Goal: Task Accomplishment & Management: Use online tool/utility

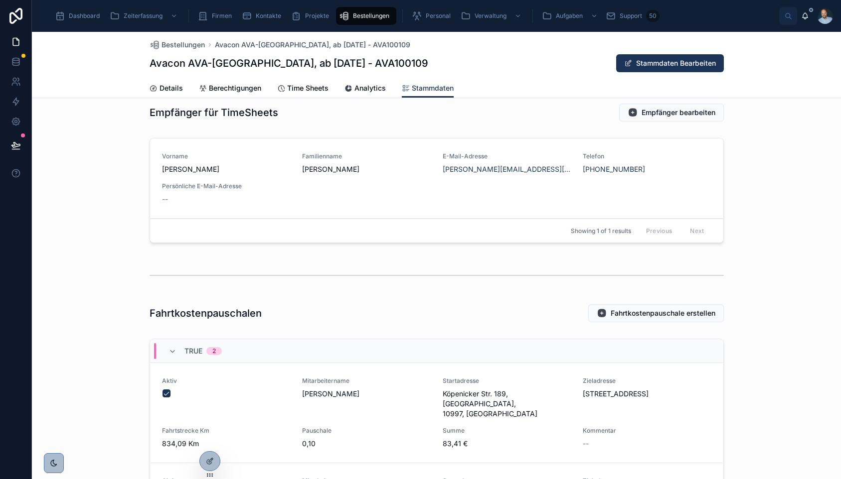
scroll to position [1112, 0]
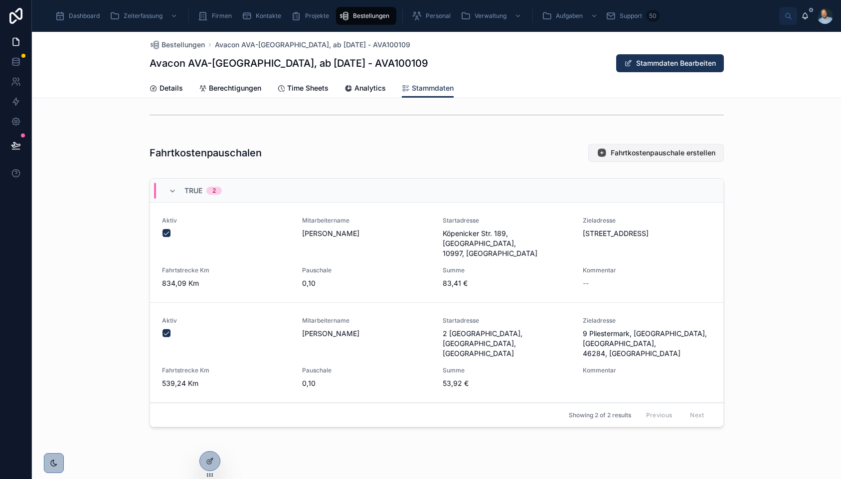
click at [634, 158] on button "Fahrtkostenpauschale erstellen" at bounding box center [656, 153] width 136 height 18
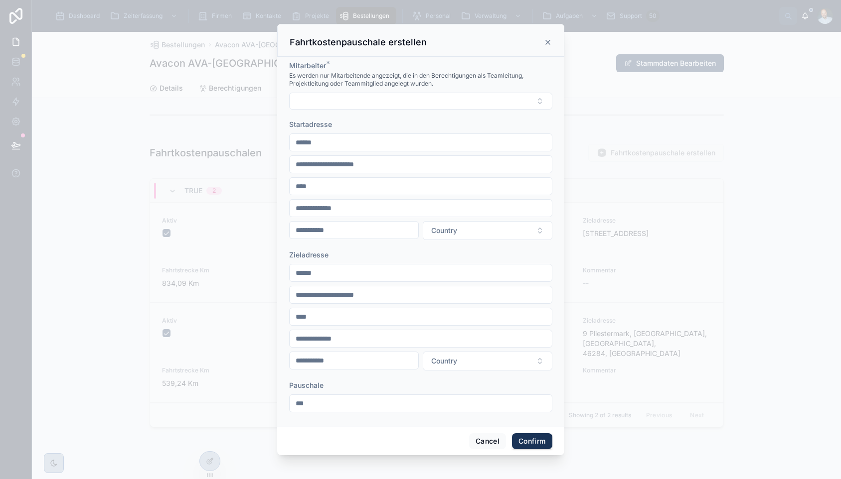
click at [383, 145] on input "text" at bounding box center [421, 143] width 262 height 14
click at [381, 111] on form "Mitarbeiter * Es werden nur Mitarbeitende angezeigt, die in den Berechtigungen …" at bounding box center [420, 242] width 263 height 362
click at [381, 97] on button "Select Button" at bounding box center [420, 101] width 263 height 17
click at [420, 169] on span "[PERSON_NAME]" at bounding box center [422, 166] width 103 height 10
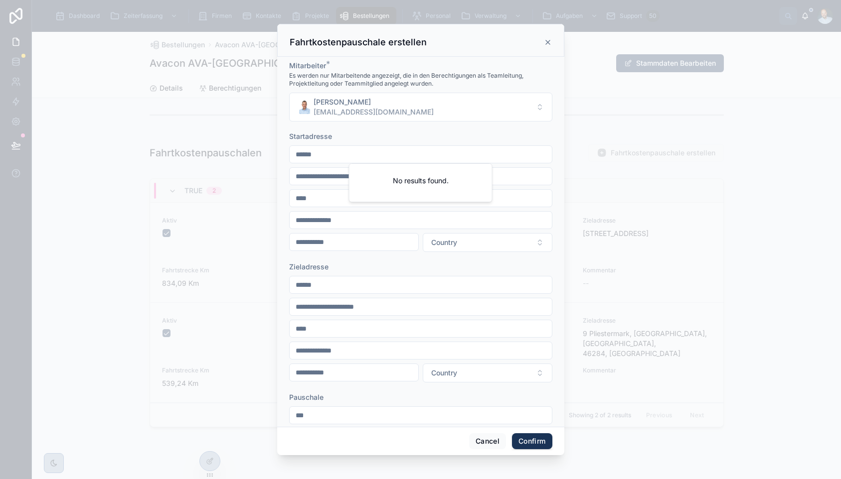
click at [418, 157] on input "text" at bounding box center [421, 155] width 262 height 14
click at [423, 134] on div "Startadresse" at bounding box center [420, 137] width 263 height 10
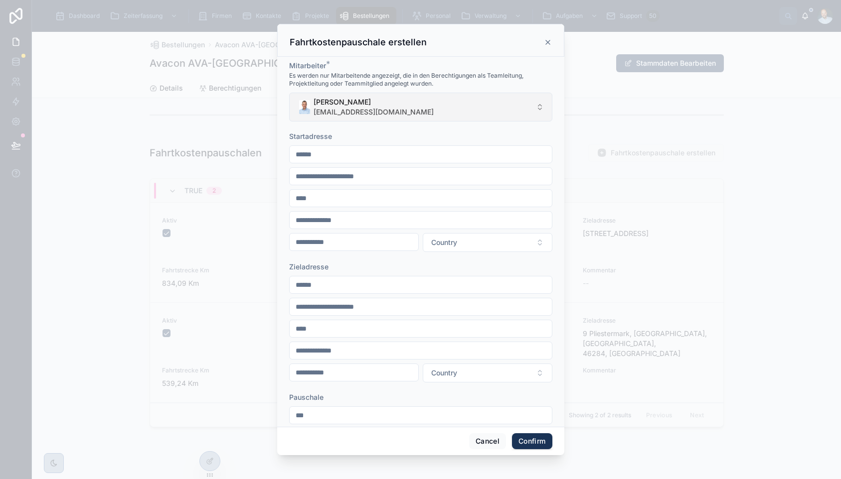
click at [432, 106] on button "Carsten Labs [EMAIL_ADDRESS][DOMAIN_NAME]" at bounding box center [420, 107] width 263 height 29
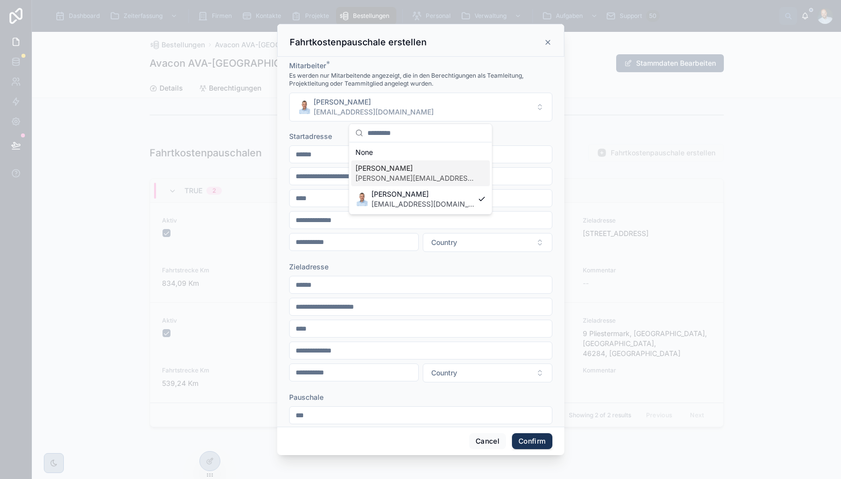
click at [420, 168] on div "[PERSON_NAME] [PERSON_NAME][EMAIL_ADDRESS][DOMAIN_NAME]" at bounding box center [420, 173] width 139 height 26
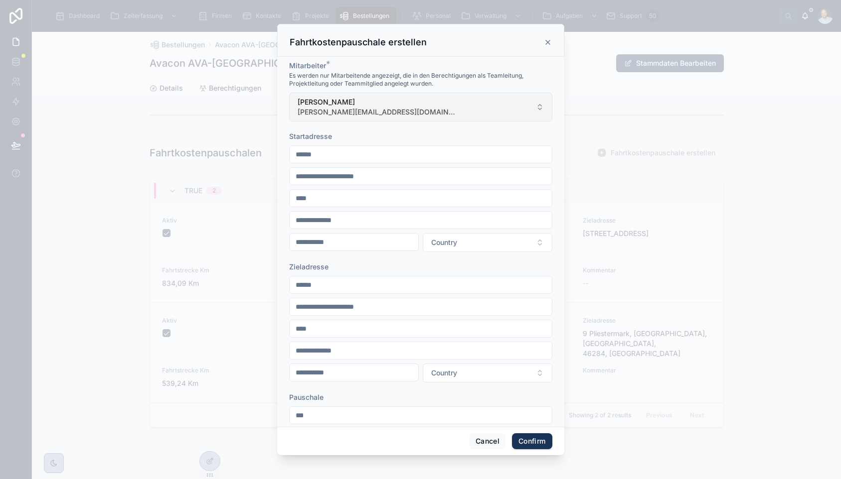
click at [425, 114] on button "[PERSON_NAME] [PERSON_NAME][EMAIL_ADDRESS][DOMAIN_NAME]" at bounding box center [420, 107] width 263 height 29
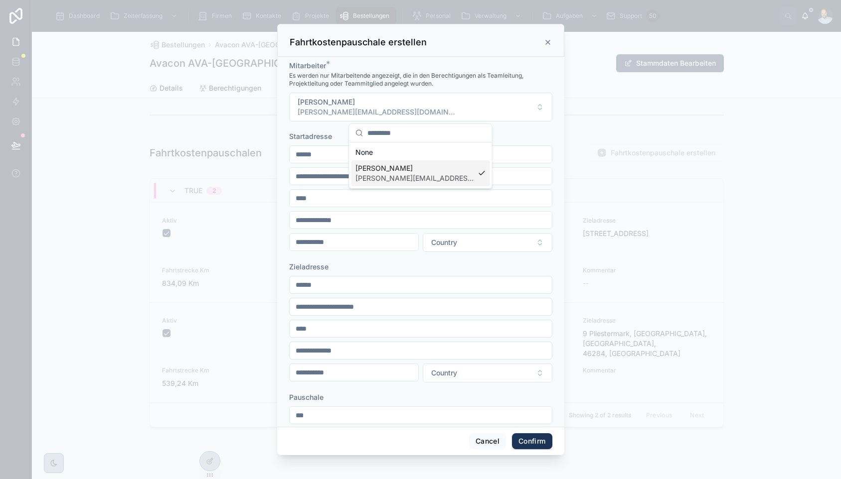
click at [162, 127] on div at bounding box center [420, 239] width 841 height 479
click at [548, 40] on icon at bounding box center [548, 42] width 8 height 8
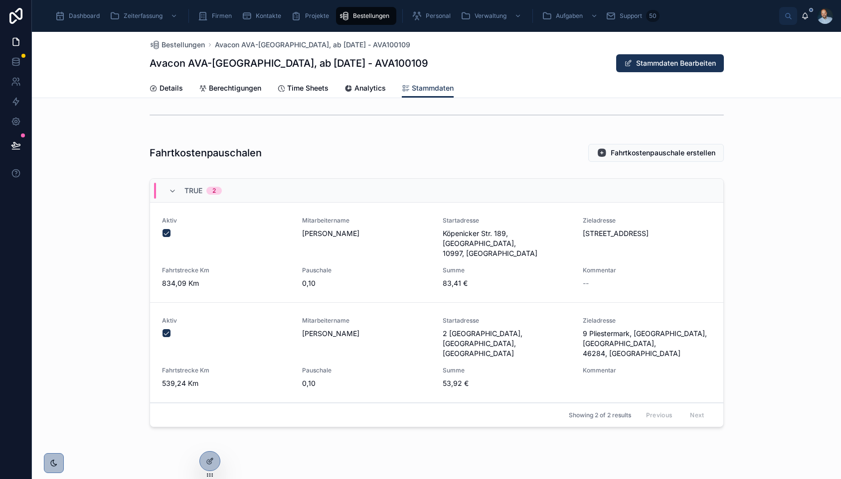
click at [425, 20] on div "Personal" at bounding box center [433, 16] width 43 height 16
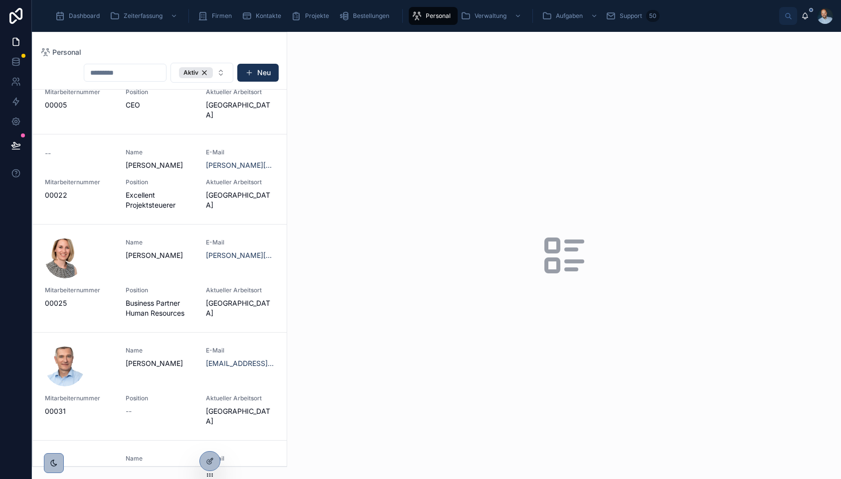
scroll to position [266, 0]
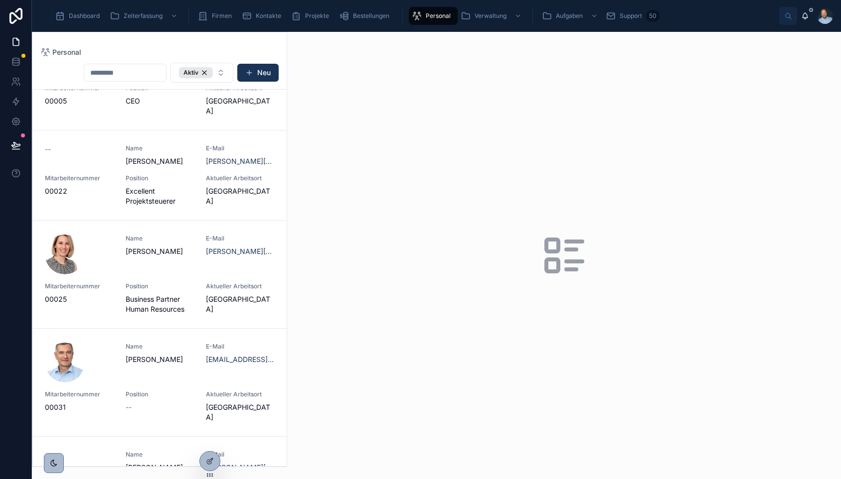
click at [100, 358] on div at bounding box center [79, 363] width 69 height 40
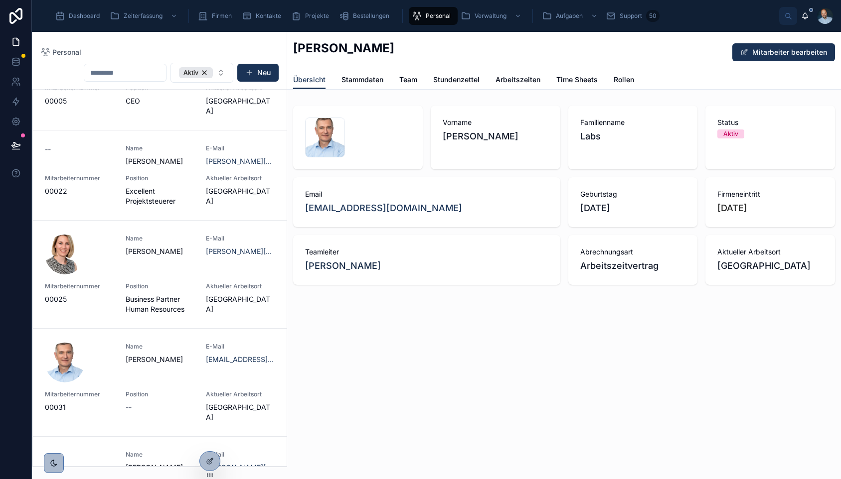
click at [347, 83] on span "Stammdaten" at bounding box center [362, 80] width 42 height 10
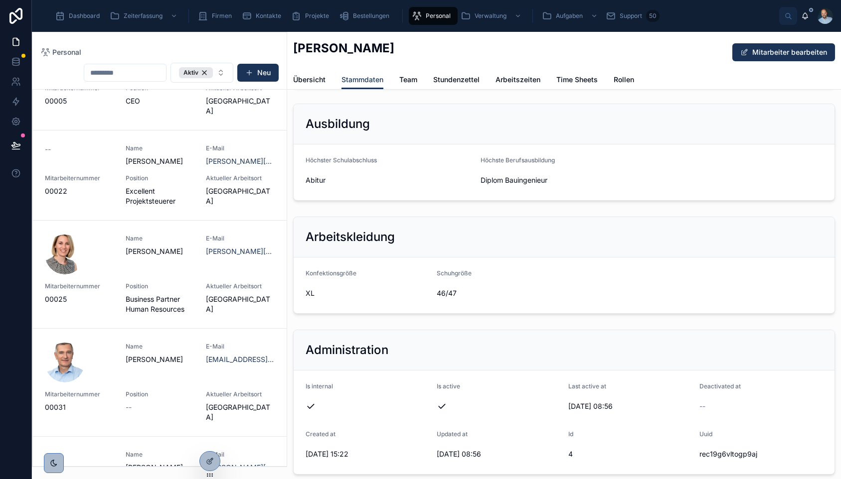
scroll to position [885, 0]
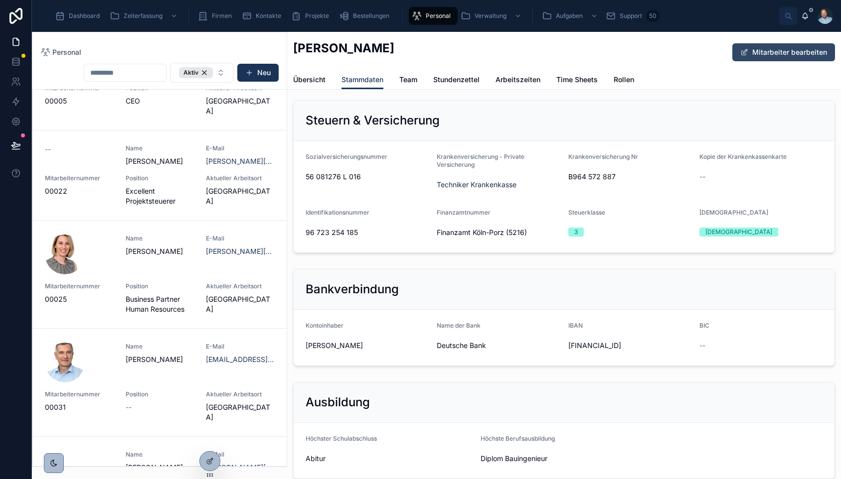
click at [790, 59] on button "Mitarbeiter bearbeiten" at bounding box center [783, 52] width 103 height 18
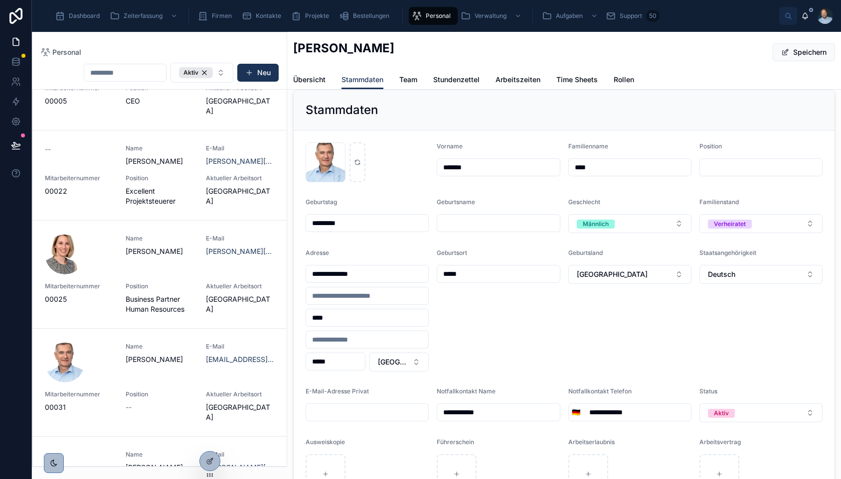
scroll to position [0, 0]
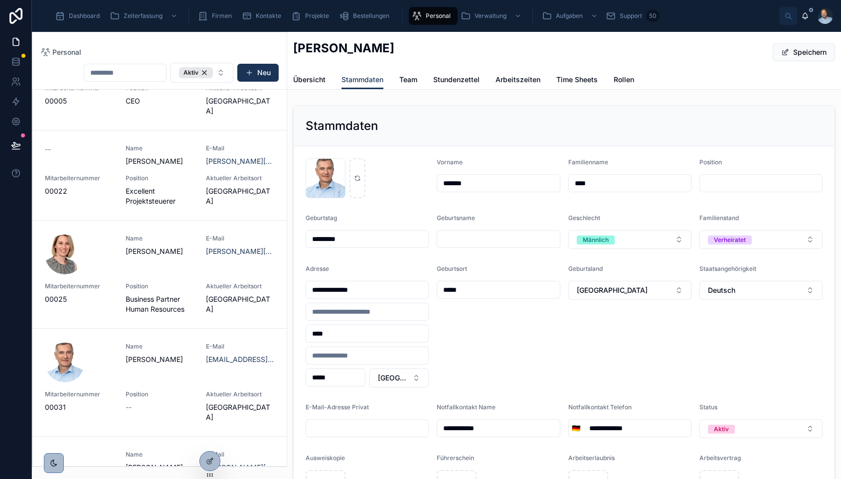
click at [356, 20] on div "Bestellungen" at bounding box center [366, 16] width 54 height 16
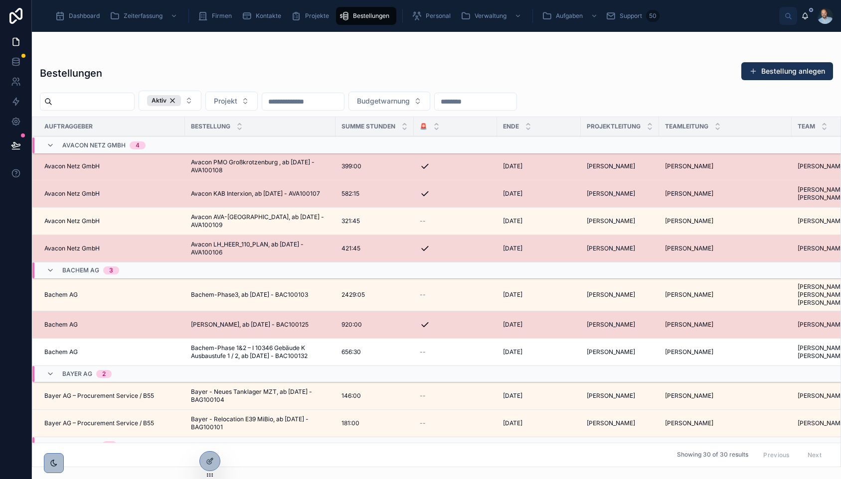
click at [97, 220] on span "Avacon Netz GmbH" at bounding box center [71, 221] width 55 height 8
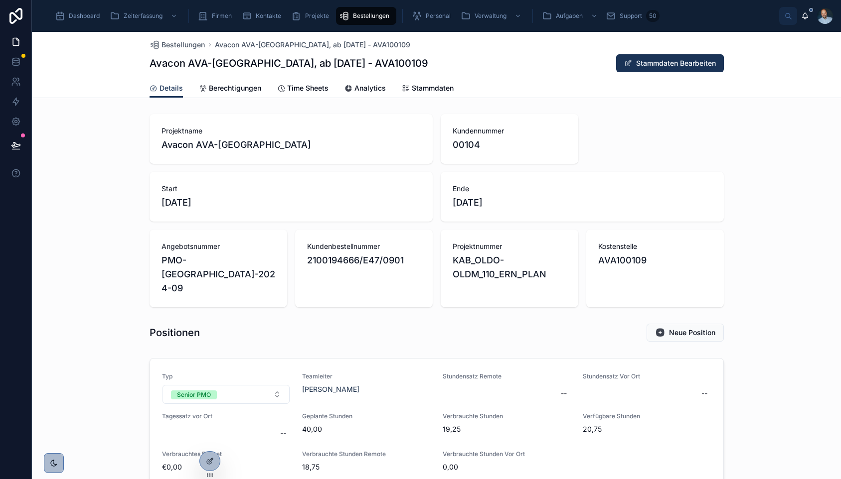
click at [441, 90] on span "Stammdaten" at bounding box center [433, 88] width 42 height 10
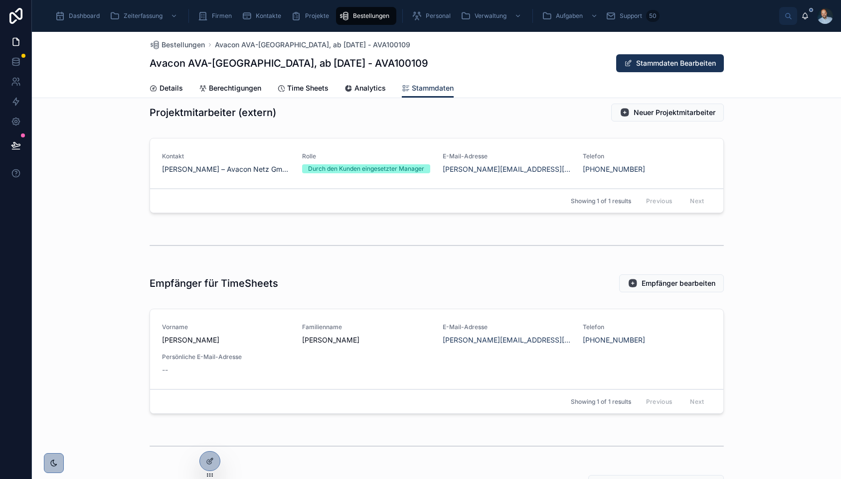
scroll to position [1112, 0]
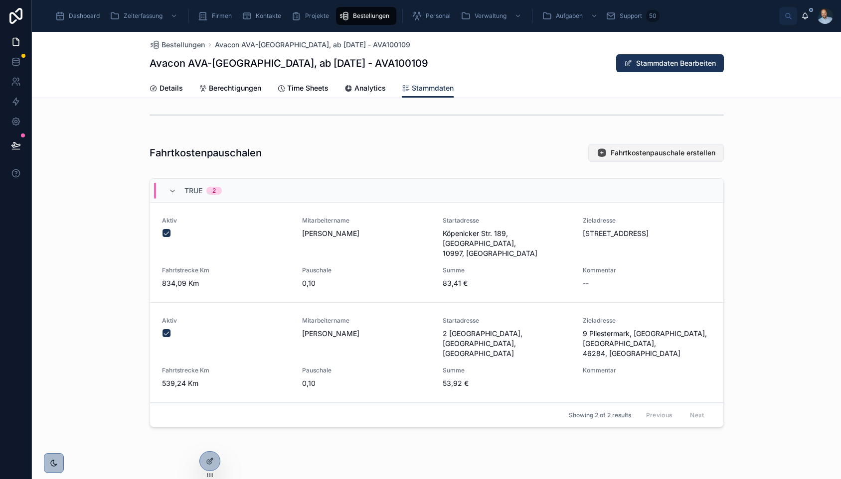
click at [662, 153] on span "Fahrtkostenpauschale erstellen" at bounding box center [663, 153] width 105 height 10
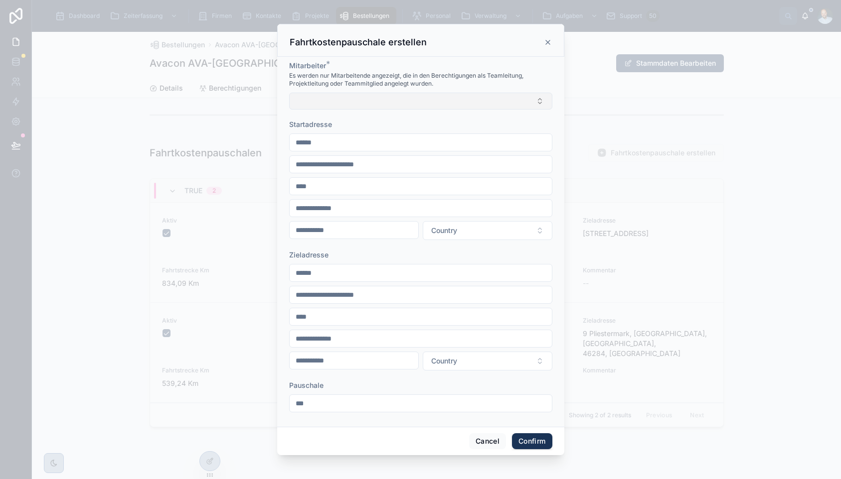
click at [430, 104] on button "Select Button" at bounding box center [420, 101] width 263 height 17
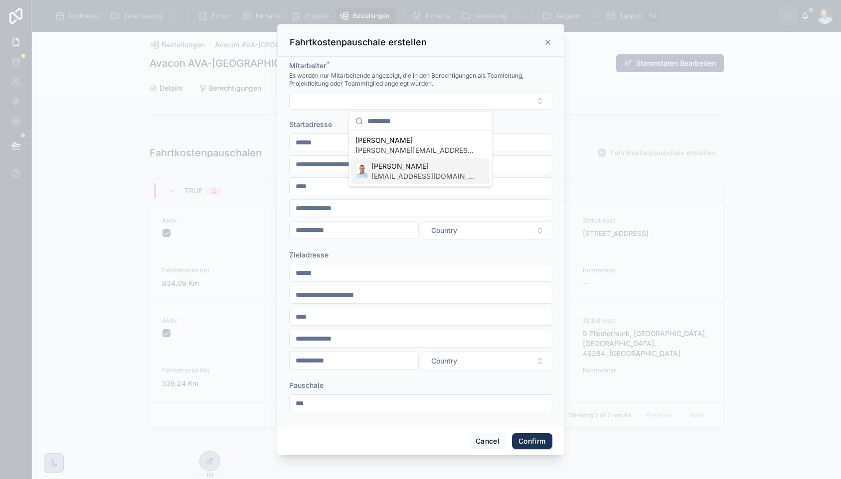
click at [417, 172] on span "[EMAIL_ADDRESS][DOMAIN_NAME]" at bounding box center [422, 176] width 103 height 10
type input "**********"
type input "****"
type input "*****"
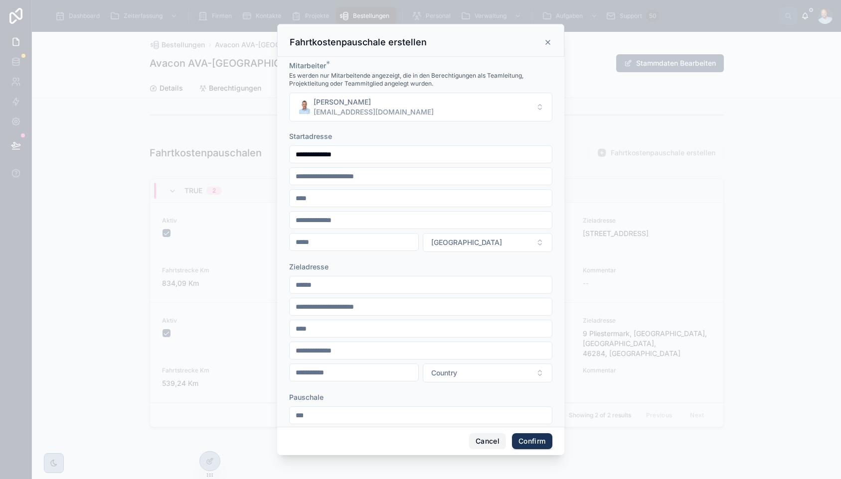
click at [470, 441] on button "Cancel" at bounding box center [487, 442] width 37 height 16
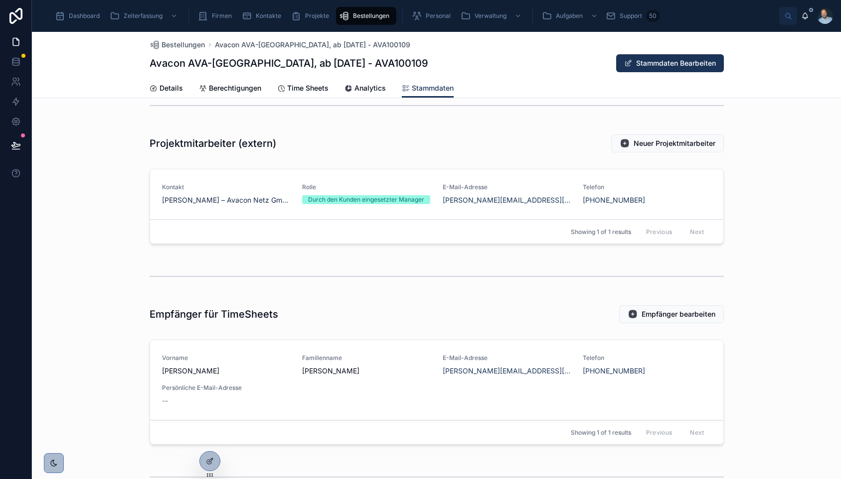
scroll to position [672, 0]
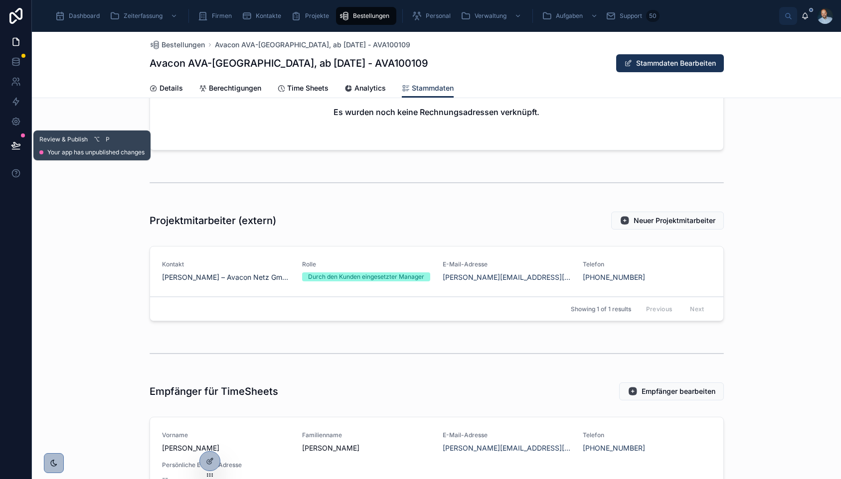
click at [17, 147] on icon at bounding box center [15, 145] width 8 height 5
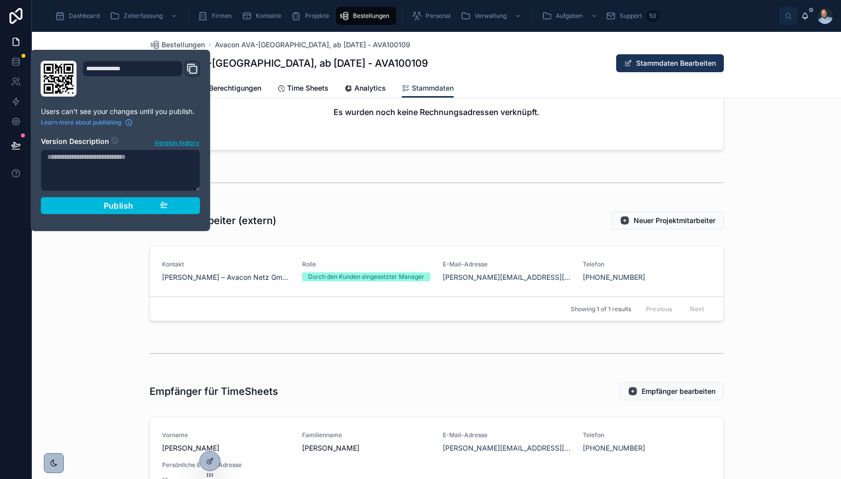
click at [66, 165] on textarea at bounding box center [120, 171] width 159 height 42
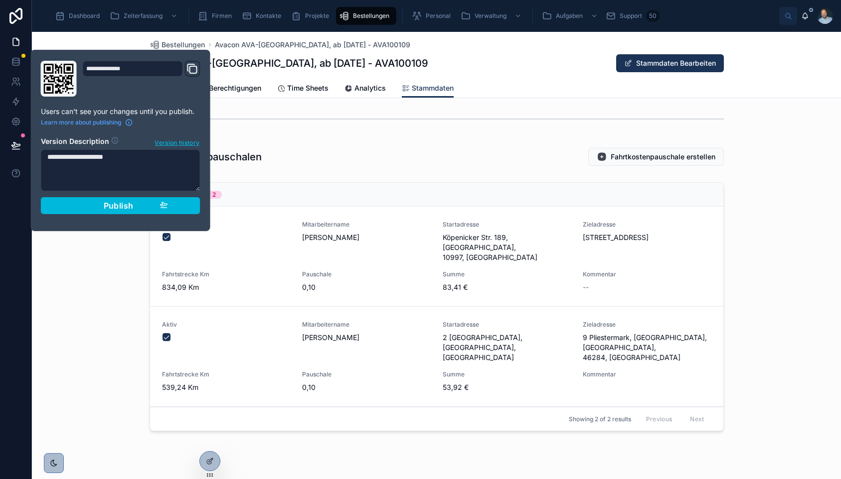
scroll to position [1112, 0]
